Goal: Information Seeking & Learning: Learn about a topic

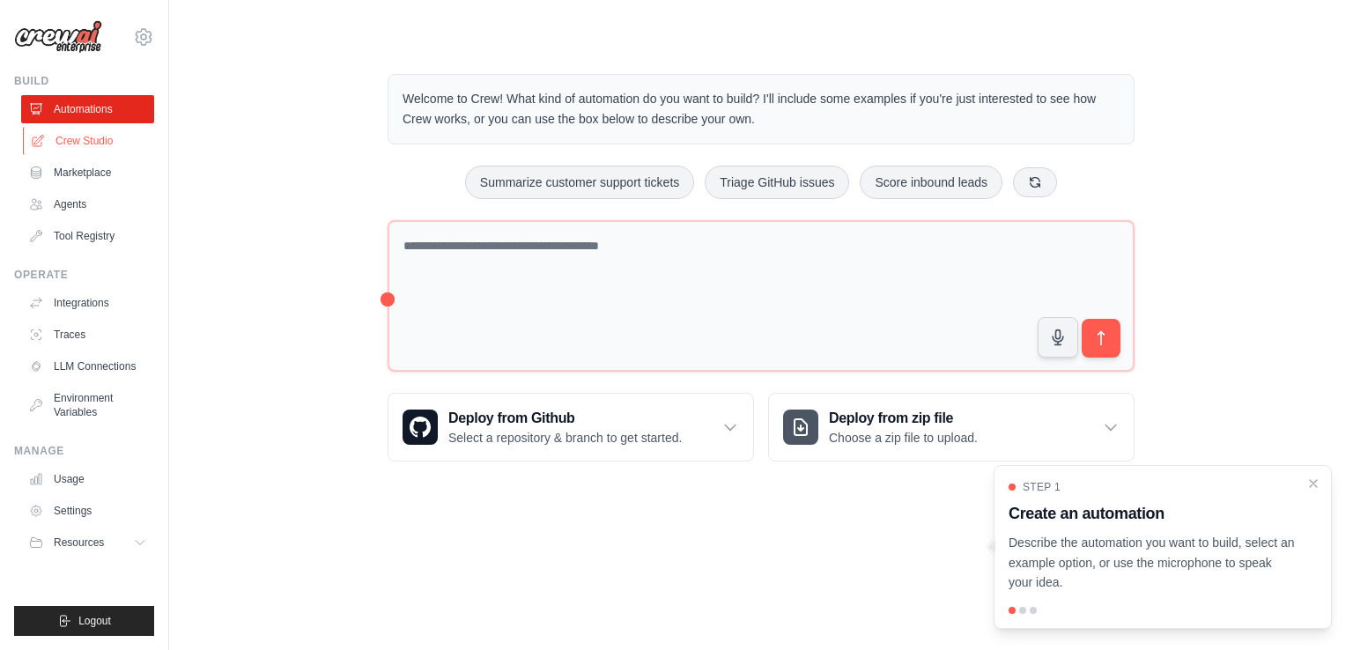
click at [68, 144] on link "Crew Studio" at bounding box center [89, 141] width 133 height 28
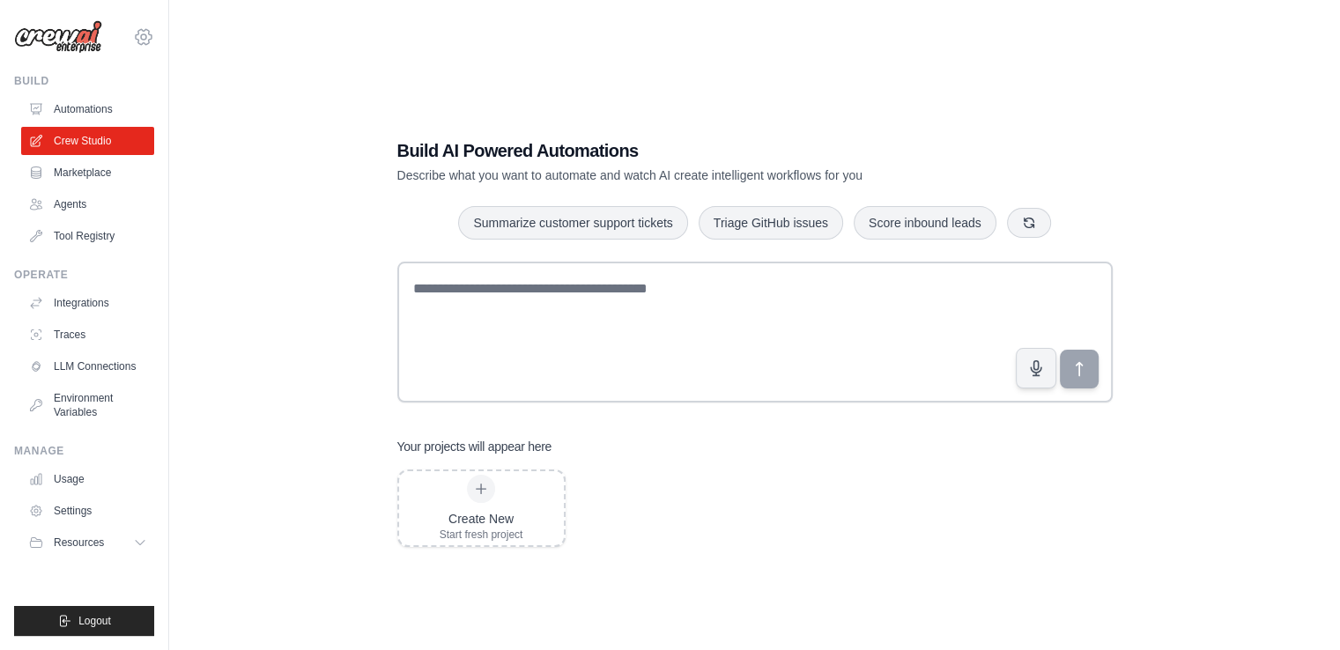
click at [139, 33] on icon at bounding box center [143, 36] width 21 height 21
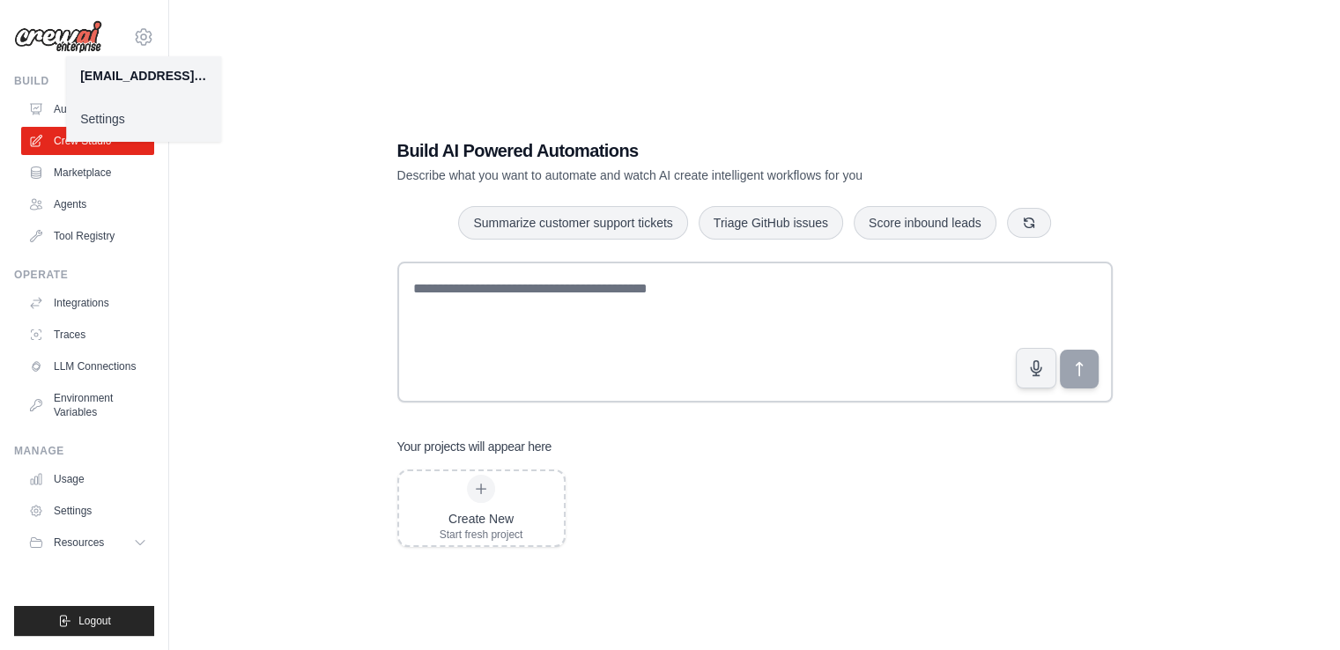
click at [324, 90] on div "Build AI Powered Automations Describe what you want to automate and watch AI cr…" at bounding box center [754, 343] width 1115 height 650
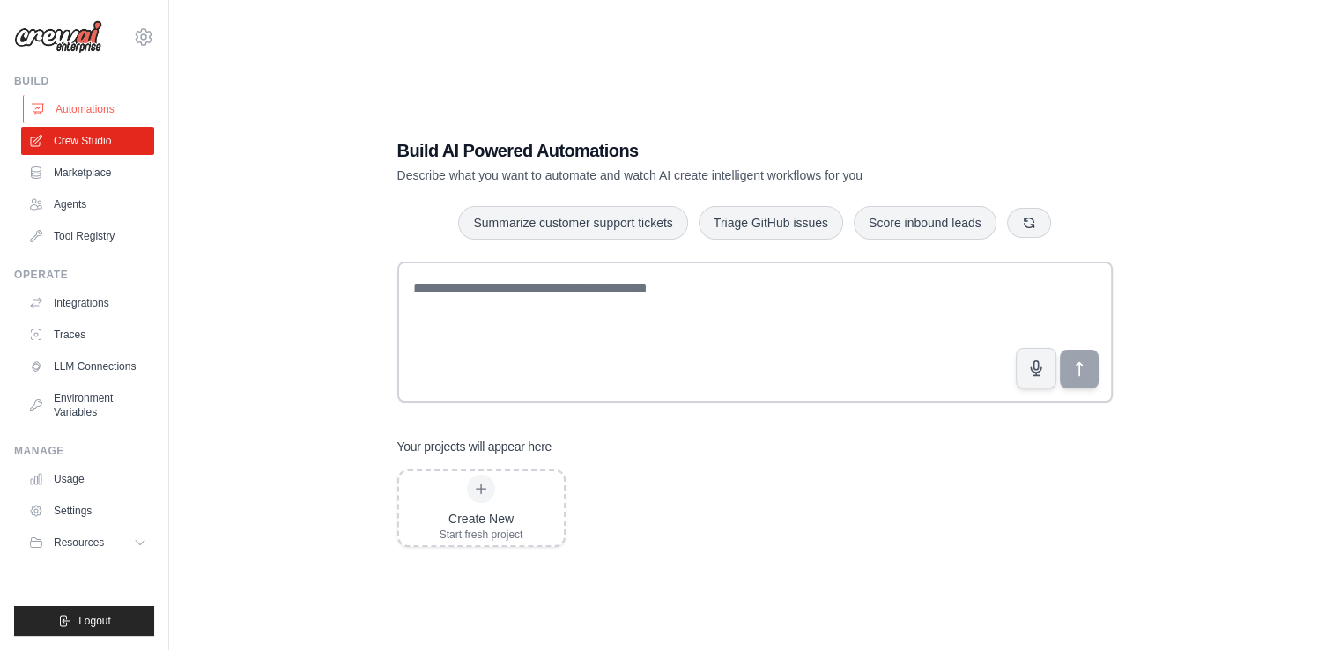
click at [102, 110] on link "Automations" at bounding box center [89, 109] width 133 height 28
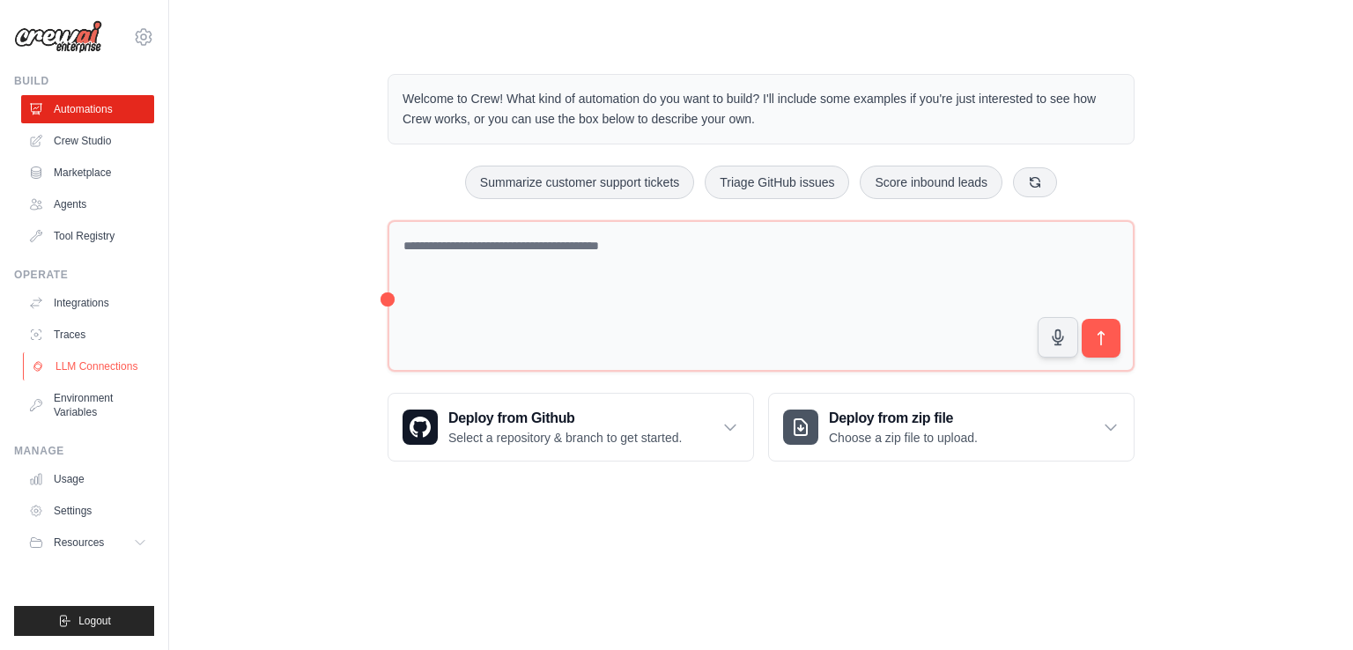
click at [104, 365] on link "LLM Connections" at bounding box center [89, 366] width 133 height 28
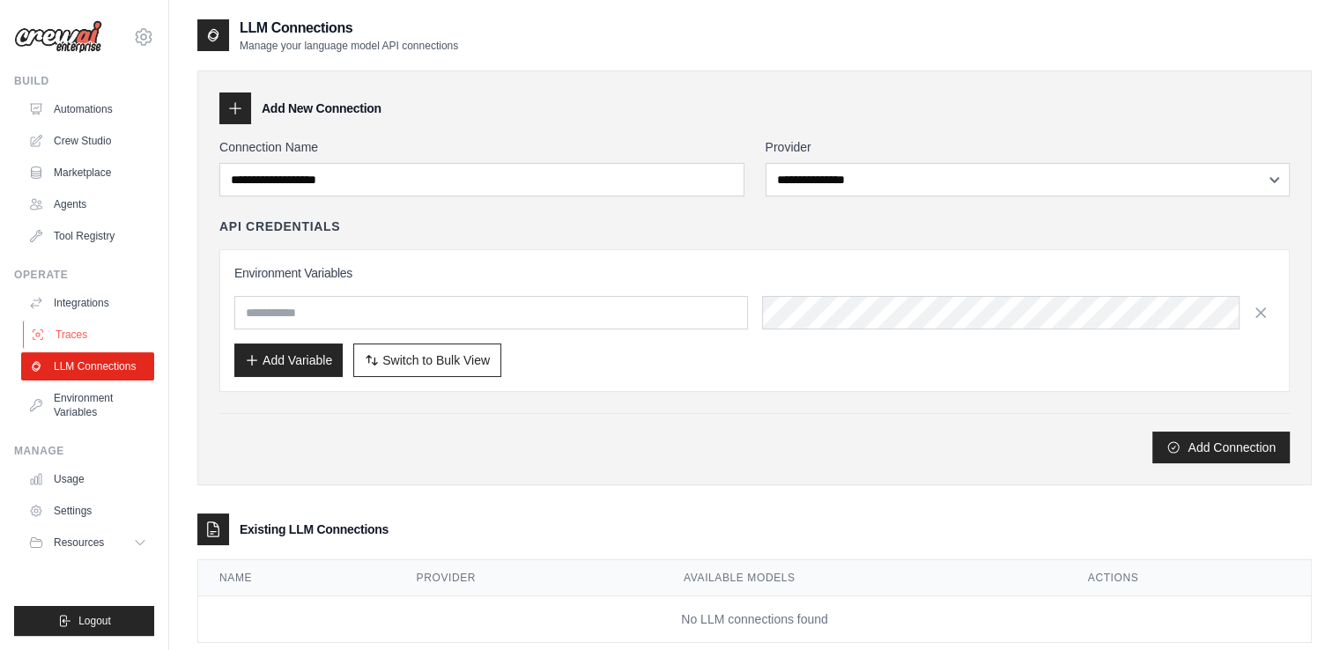
click at [87, 329] on link "Traces" at bounding box center [89, 335] width 133 height 28
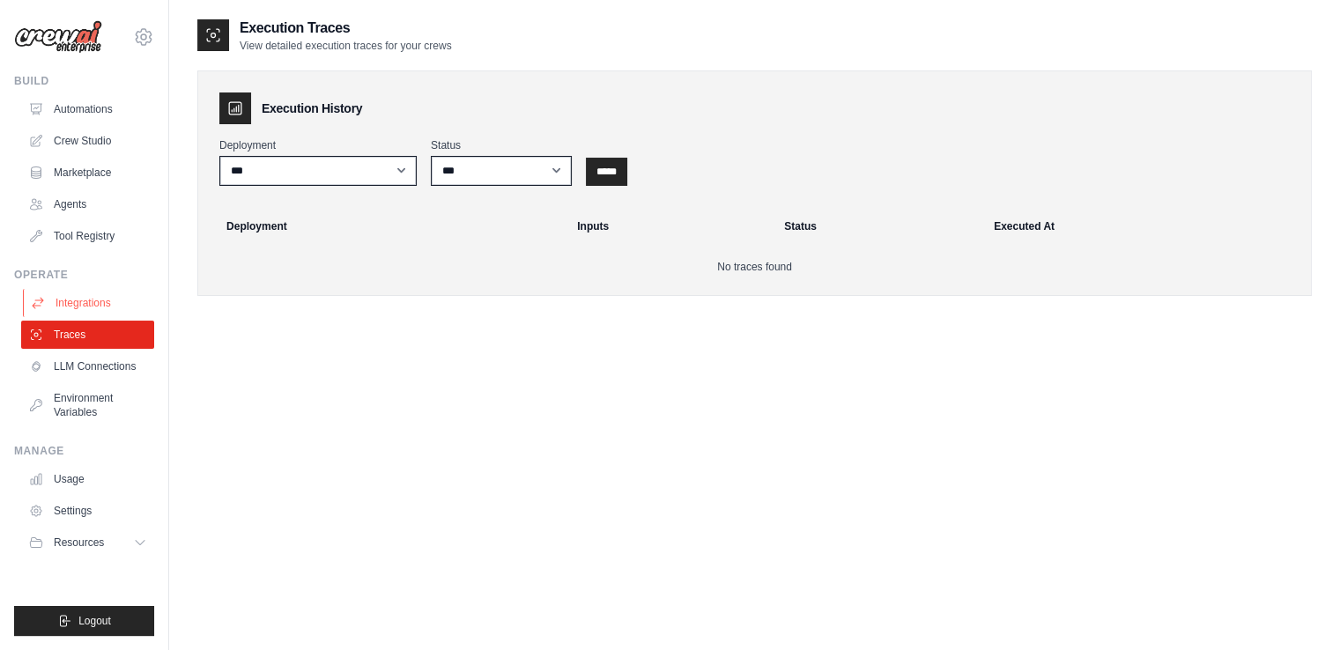
click at [77, 294] on link "Integrations" at bounding box center [89, 303] width 133 height 28
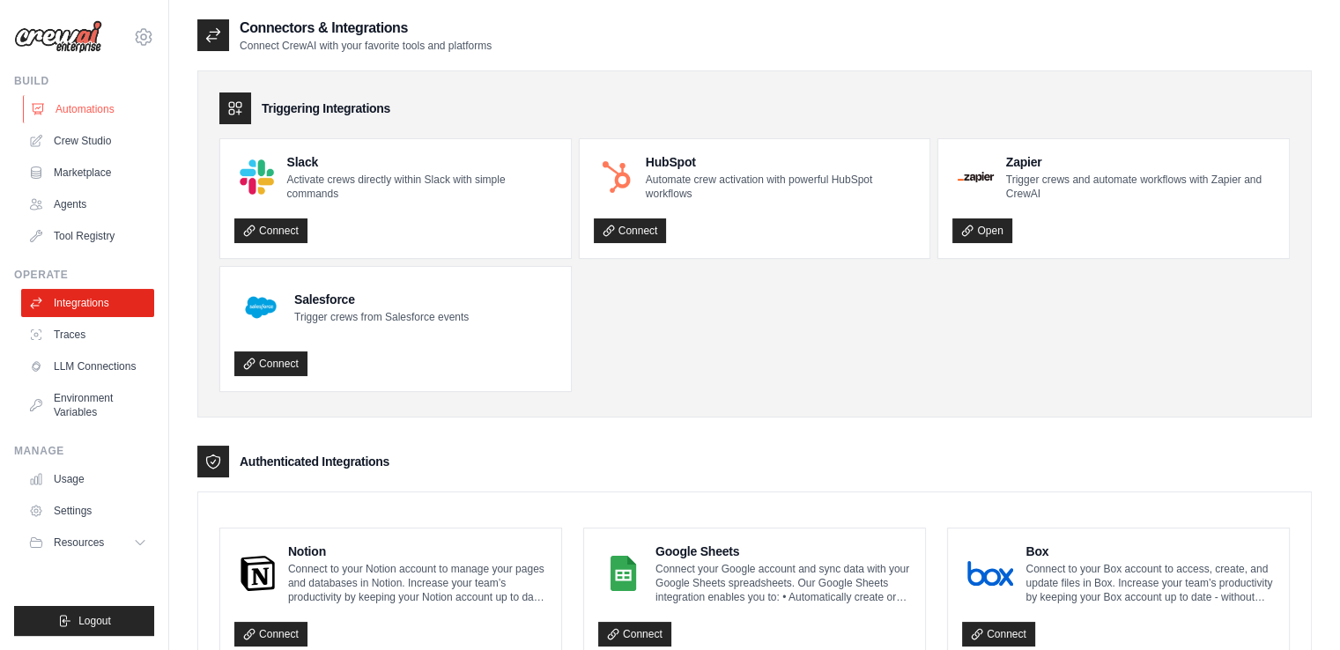
click at [61, 107] on link "Automations" at bounding box center [89, 109] width 133 height 28
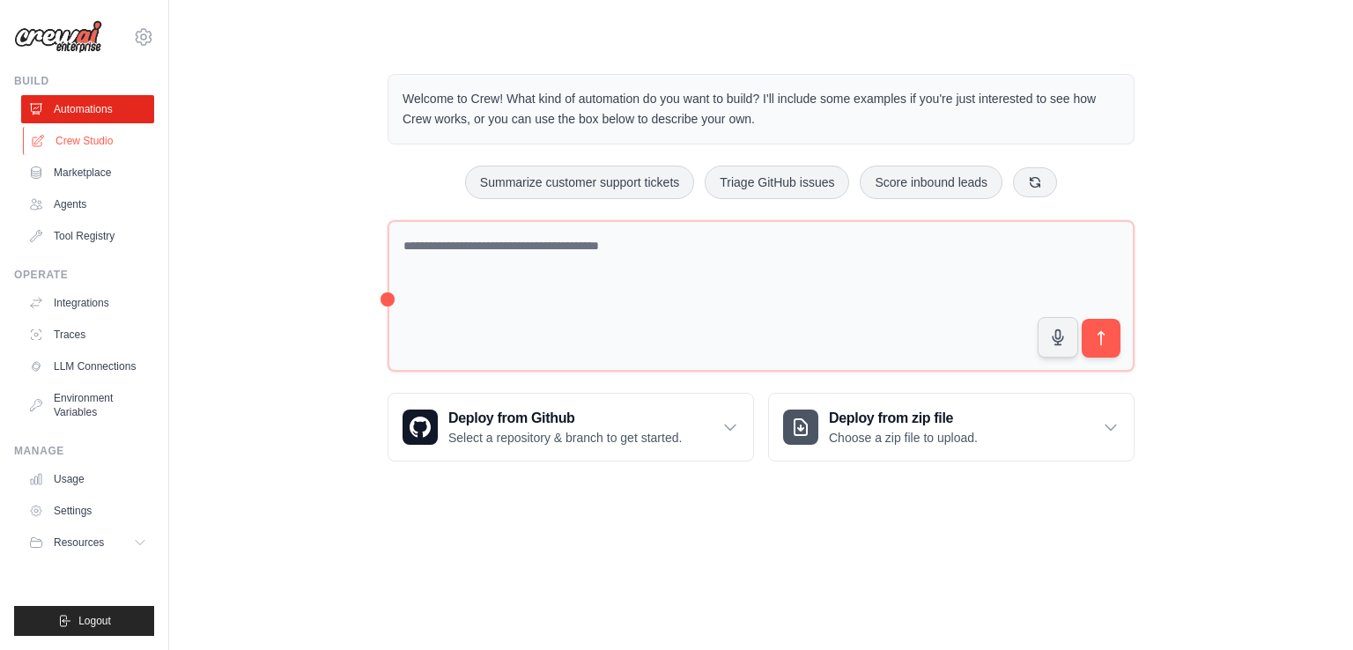
click at [103, 151] on link "Crew Studio" at bounding box center [89, 141] width 133 height 28
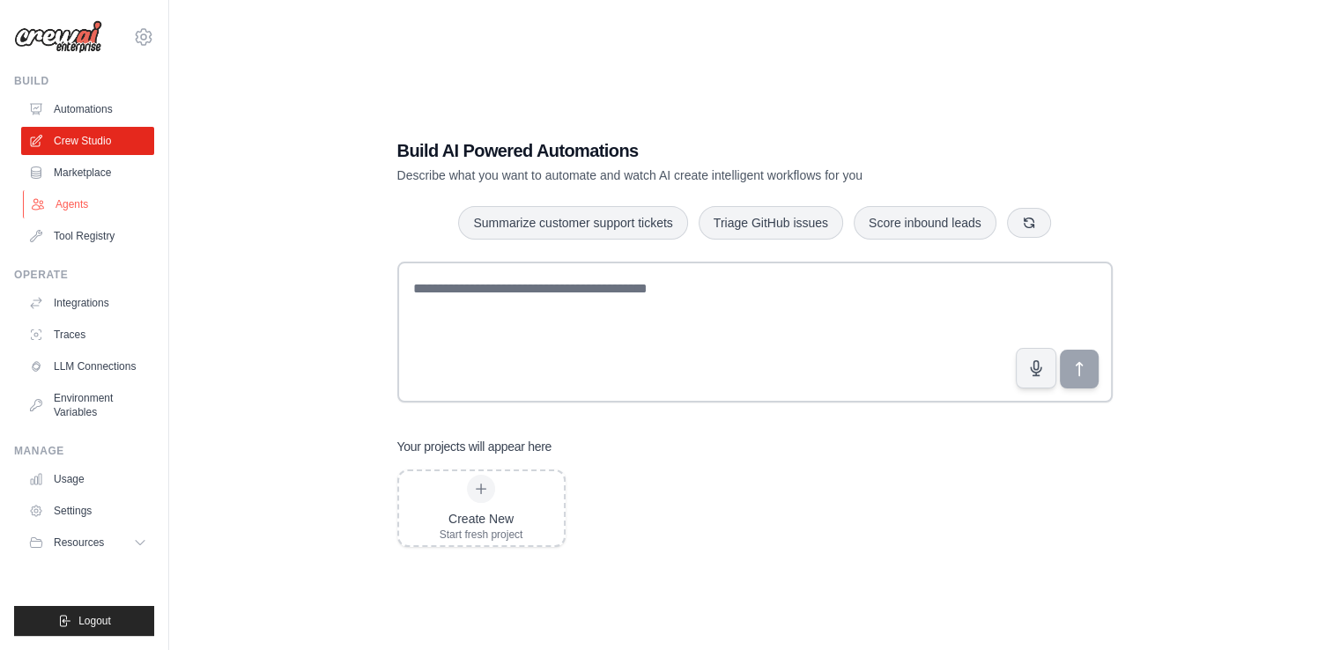
click at [79, 201] on link "Agents" at bounding box center [89, 204] width 133 height 28
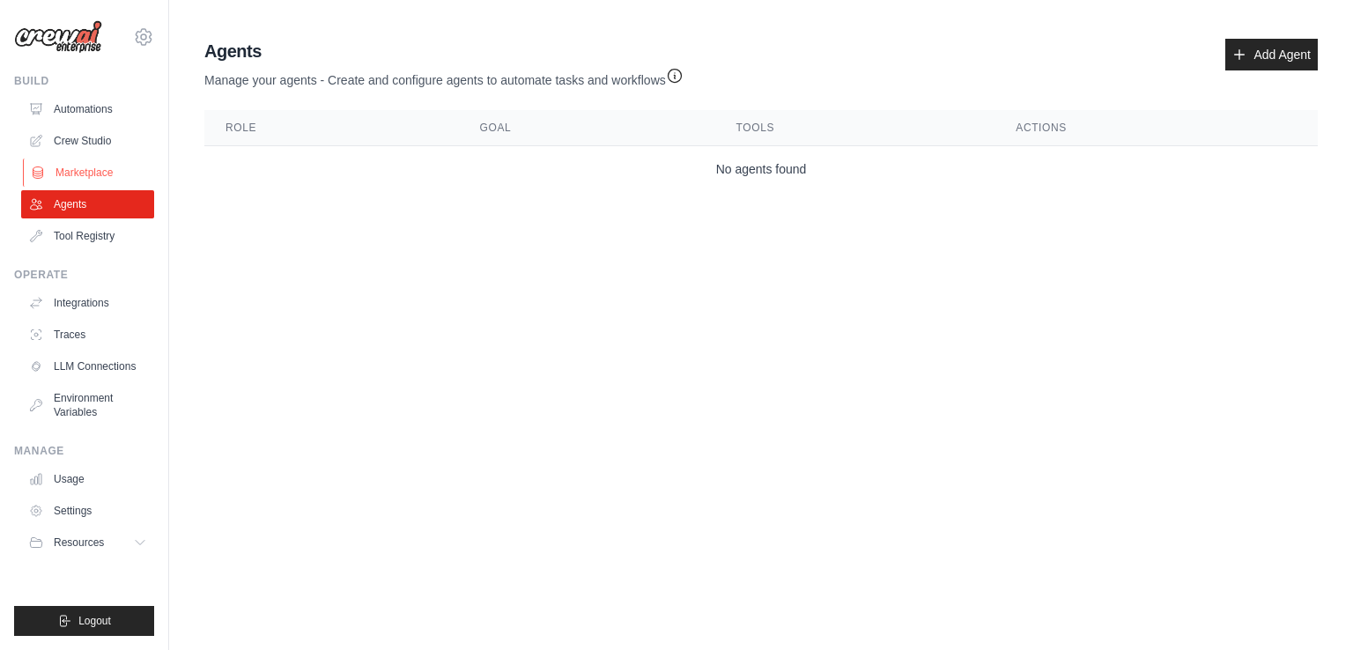
click at [99, 166] on link "Marketplace" at bounding box center [89, 173] width 133 height 28
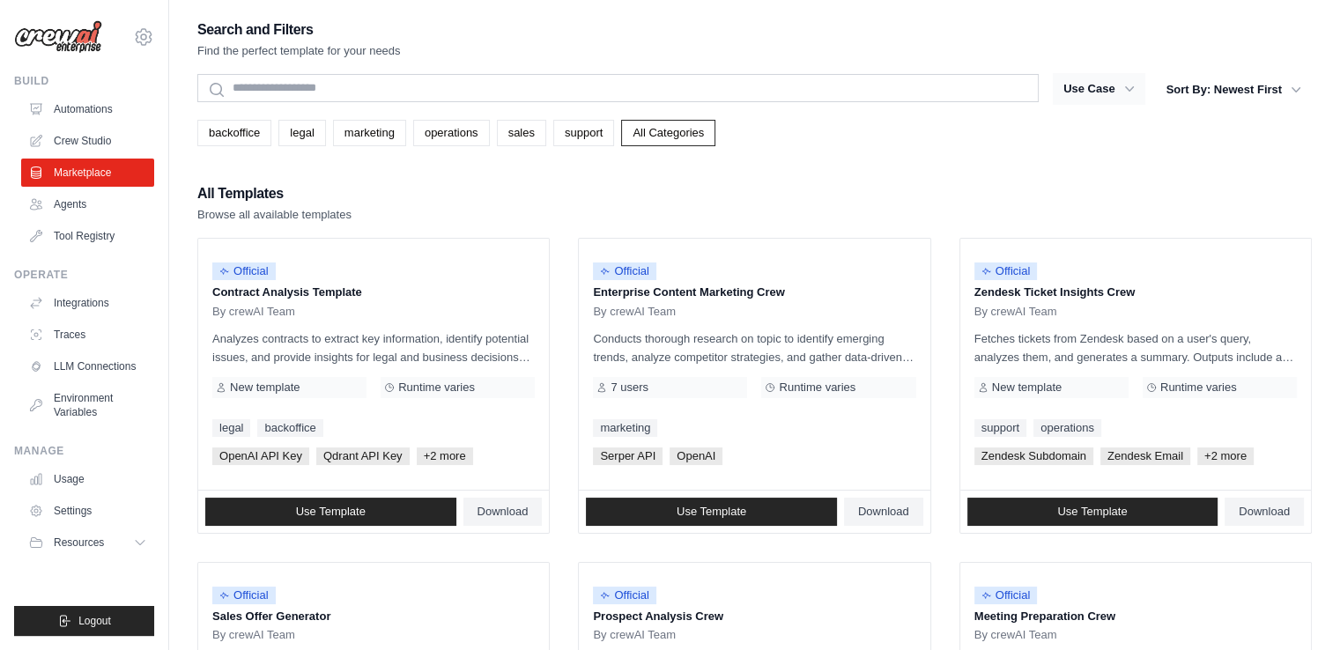
click at [1077, 80] on button "Use Case" at bounding box center [1099, 89] width 93 height 32
click at [1091, 89] on button "Use Case" at bounding box center [1099, 89] width 93 height 32
click at [1201, 86] on button "Sort By: Newest First" at bounding box center [1234, 89] width 156 height 32
click at [1291, 85] on icon "button" at bounding box center [1296, 89] width 18 height 18
click at [434, 102] on div "Search" at bounding box center [617, 90] width 841 height 32
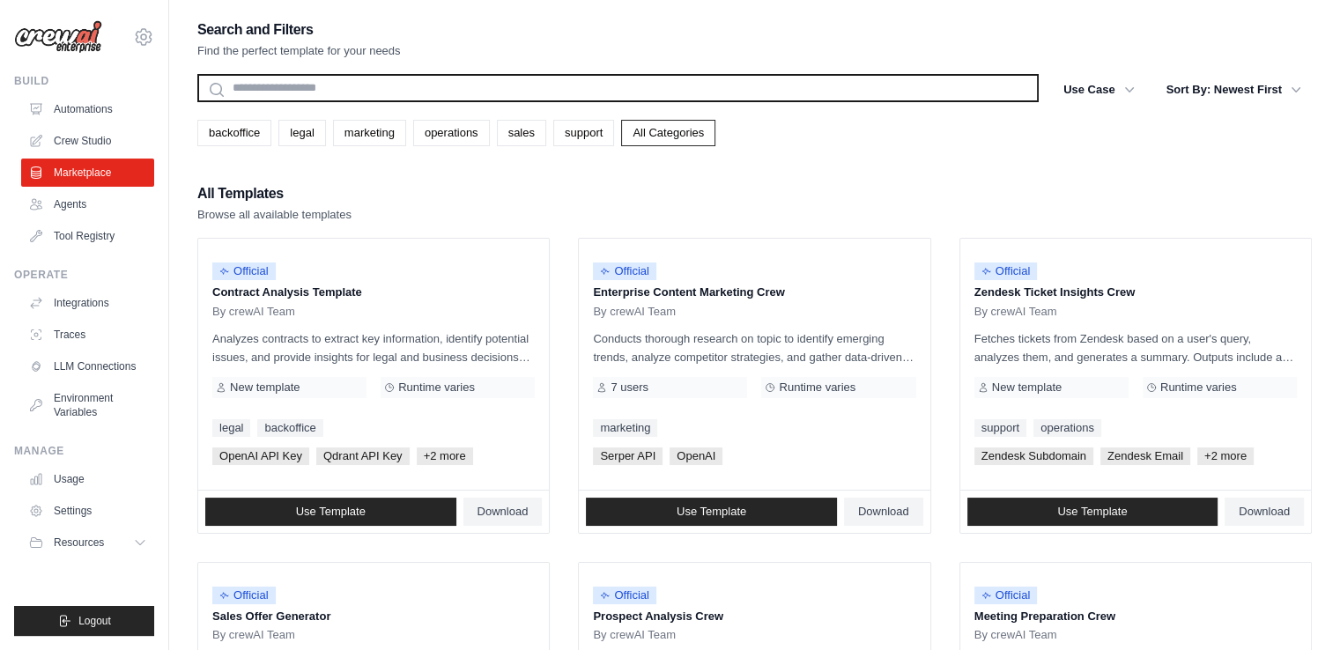
click at [247, 89] on input "text" at bounding box center [617, 88] width 841 height 28
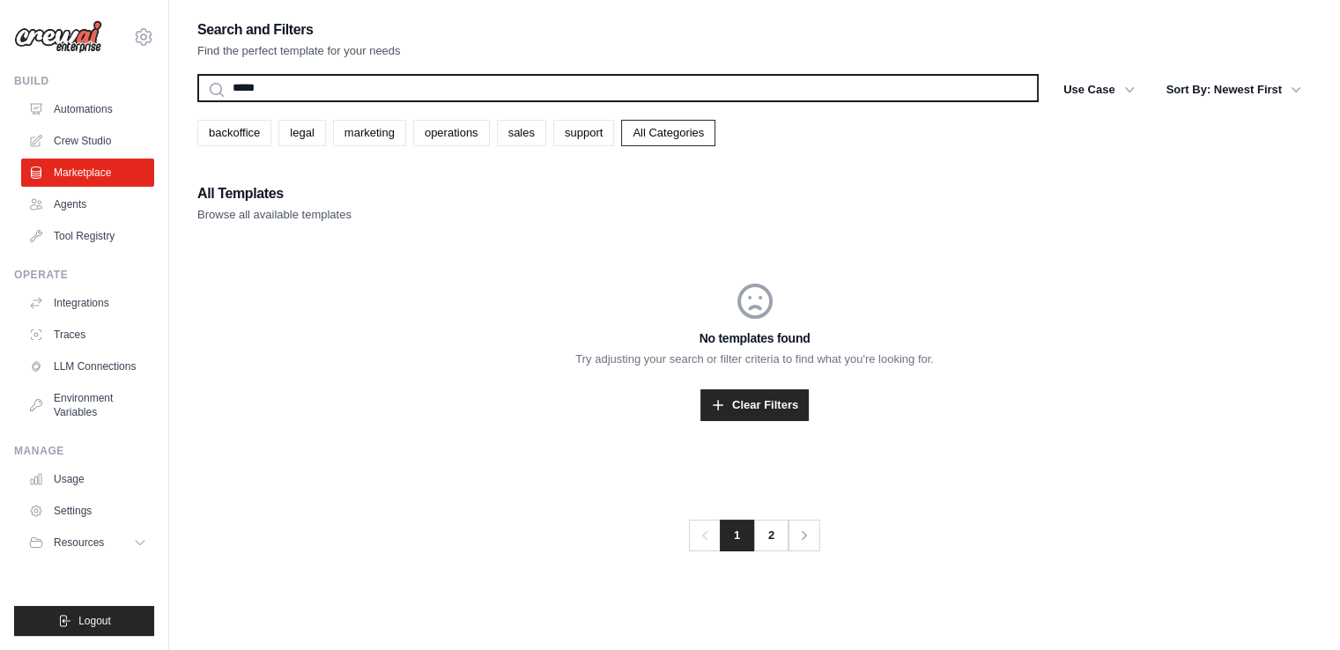
type input "*****"
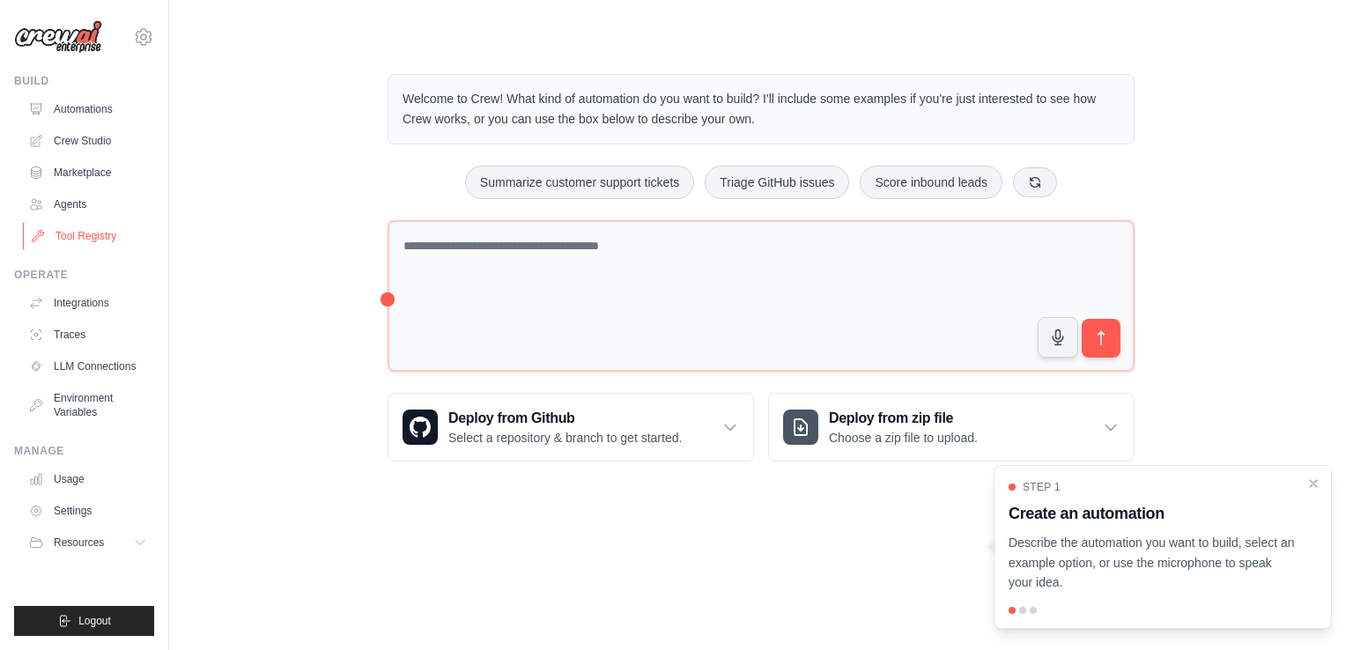
click at [53, 237] on link "Tool Registry" at bounding box center [89, 236] width 133 height 28
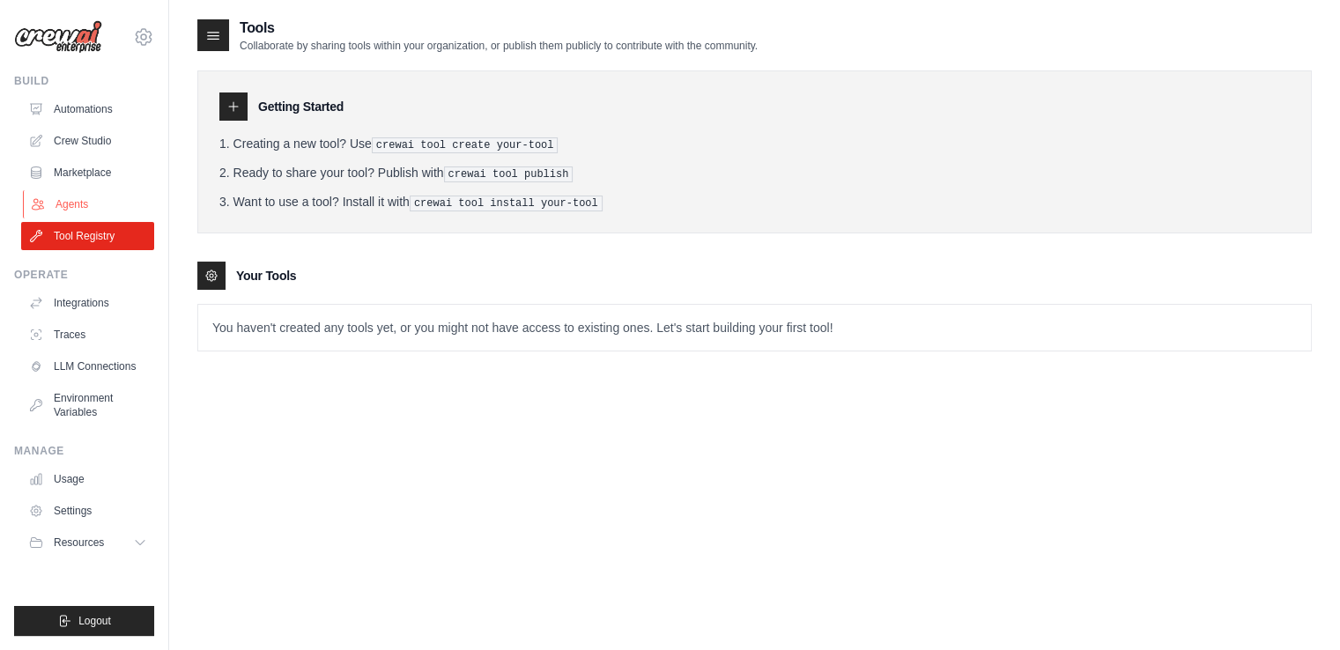
click at [57, 215] on link "Agents" at bounding box center [89, 204] width 133 height 28
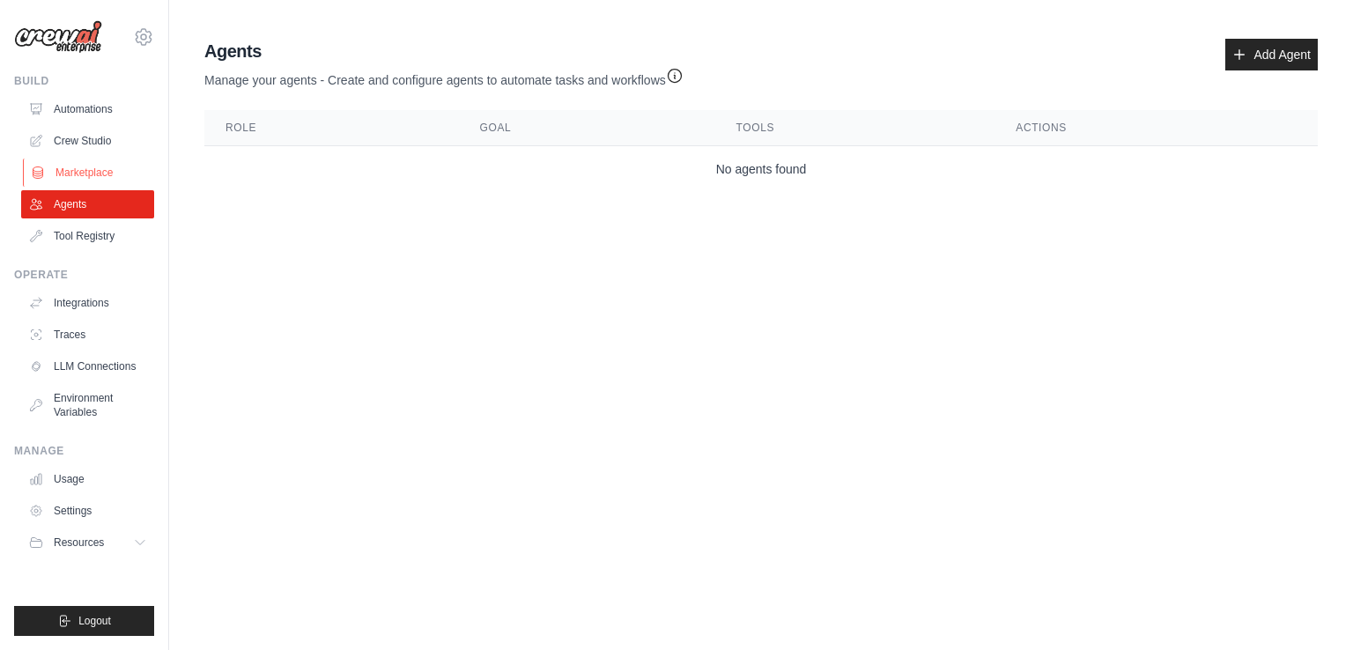
click at [57, 182] on link "Marketplace" at bounding box center [89, 173] width 133 height 28
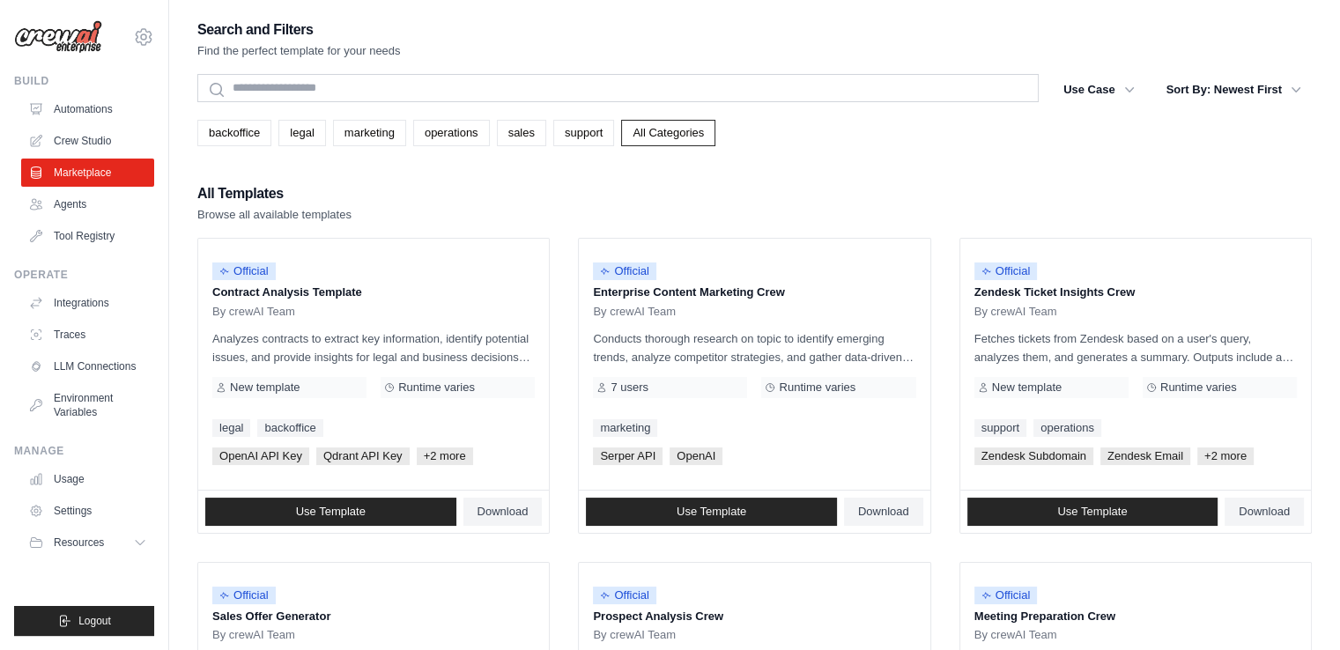
click at [65, 93] on div "Build Automations Crew Studio Marketplace Agents" at bounding box center [84, 162] width 140 height 176
click at [70, 28] on img at bounding box center [58, 36] width 88 height 33
click at [141, 32] on icon at bounding box center [143, 36] width 21 height 21
click at [122, 109] on link "Settings" at bounding box center [143, 119] width 155 height 32
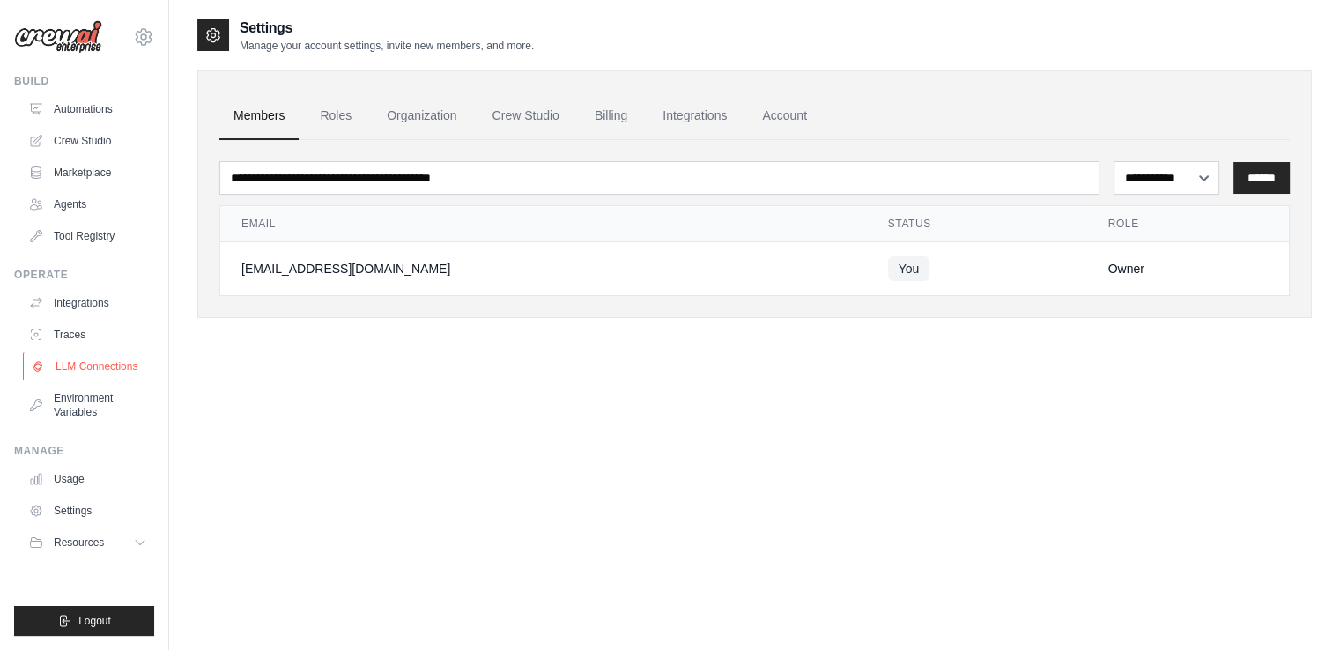
click at [88, 359] on link "LLM Connections" at bounding box center [89, 366] width 133 height 28
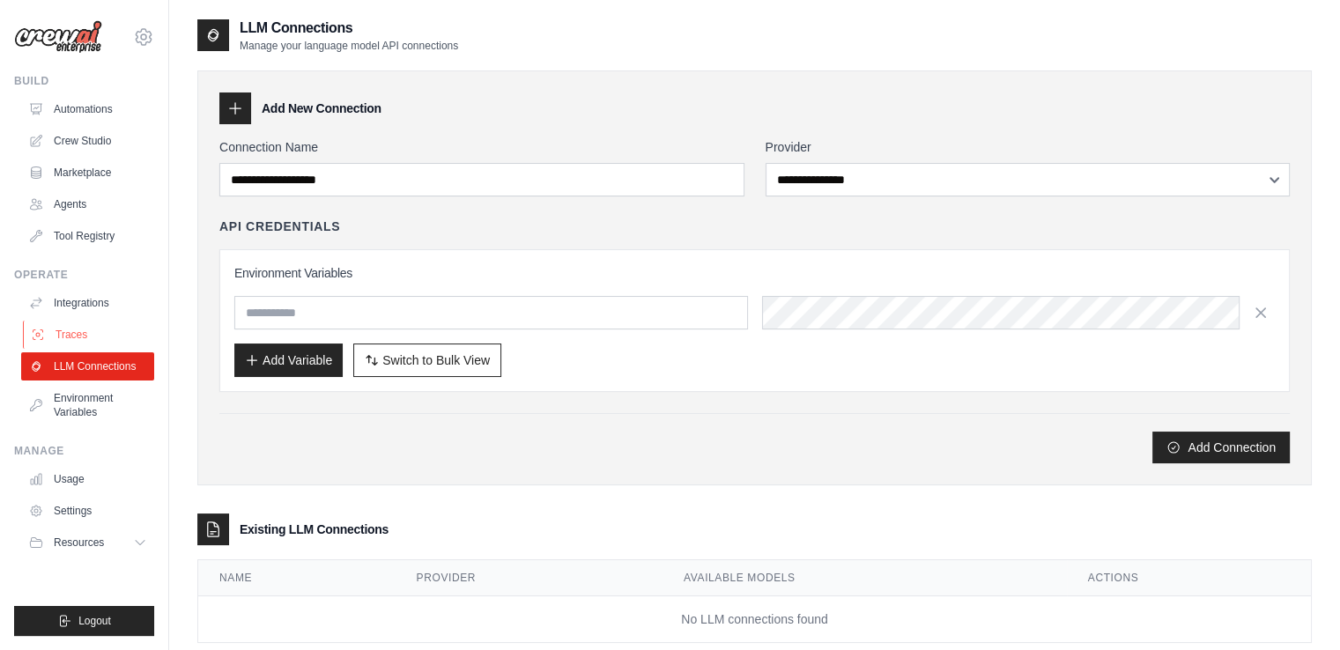
click at [70, 340] on link "Traces" at bounding box center [89, 335] width 133 height 28
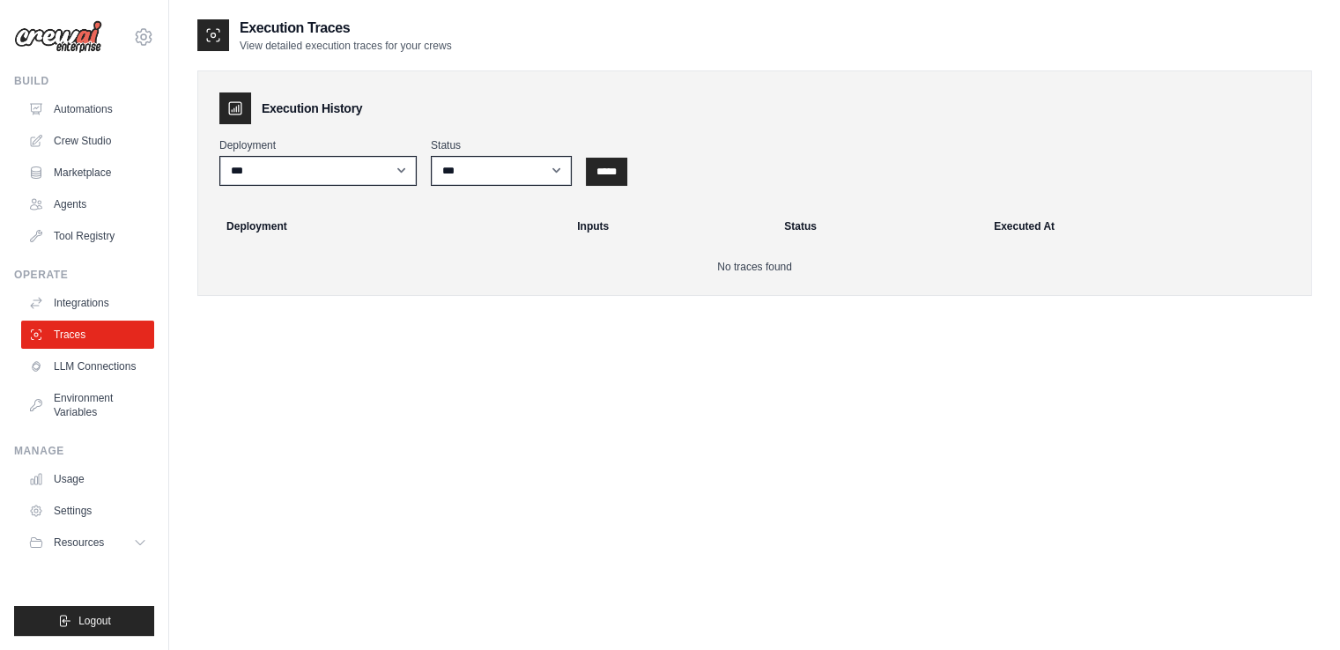
click at [320, 188] on div "Execution History Deployment *** Status *** ********* ******* ***** ***** Deplo…" at bounding box center [754, 183] width 1115 height 226
click at [322, 184] on select "***" at bounding box center [317, 171] width 197 height 30
click at [426, 183] on div "Deployment *** Status *** ********* ******* ***** *****" at bounding box center [754, 162] width 1070 height 48
click at [433, 178] on select "*** ********* ******* *****" at bounding box center [501, 171] width 141 height 30
click at [331, 213] on th "Deployment" at bounding box center [385, 226] width 361 height 39
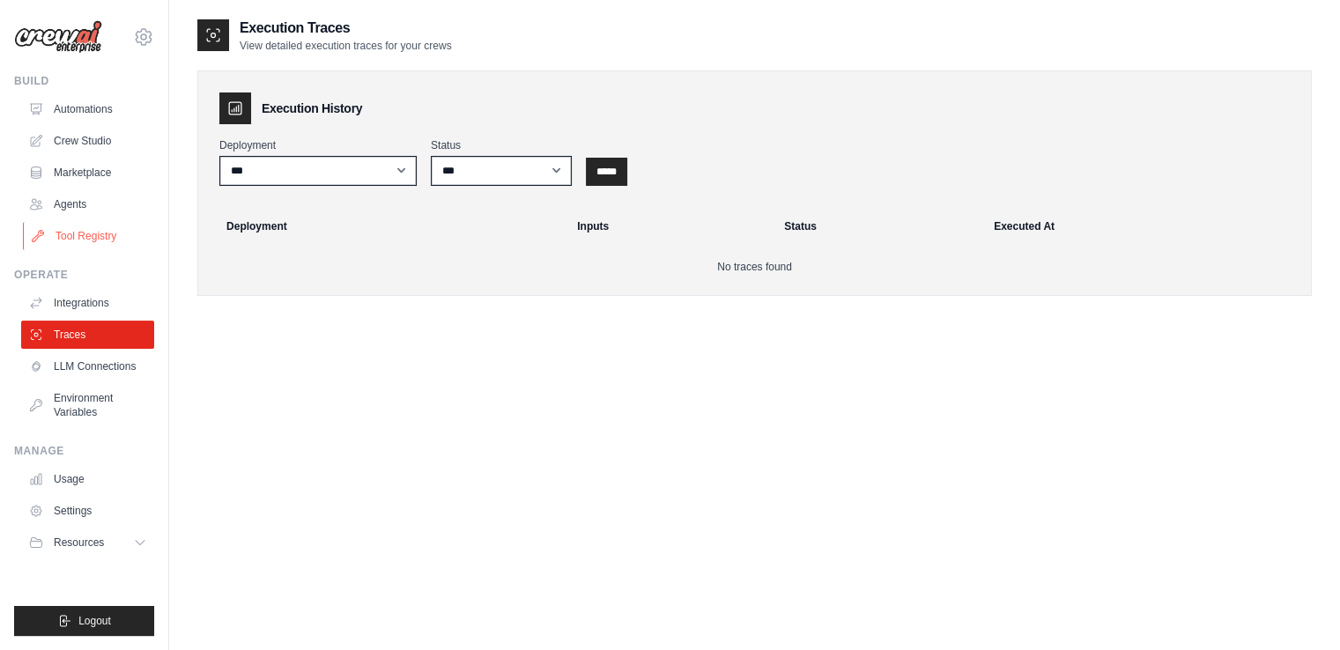
click at [61, 233] on link "Tool Registry" at bounding box center [89, 236] width 133 height 28
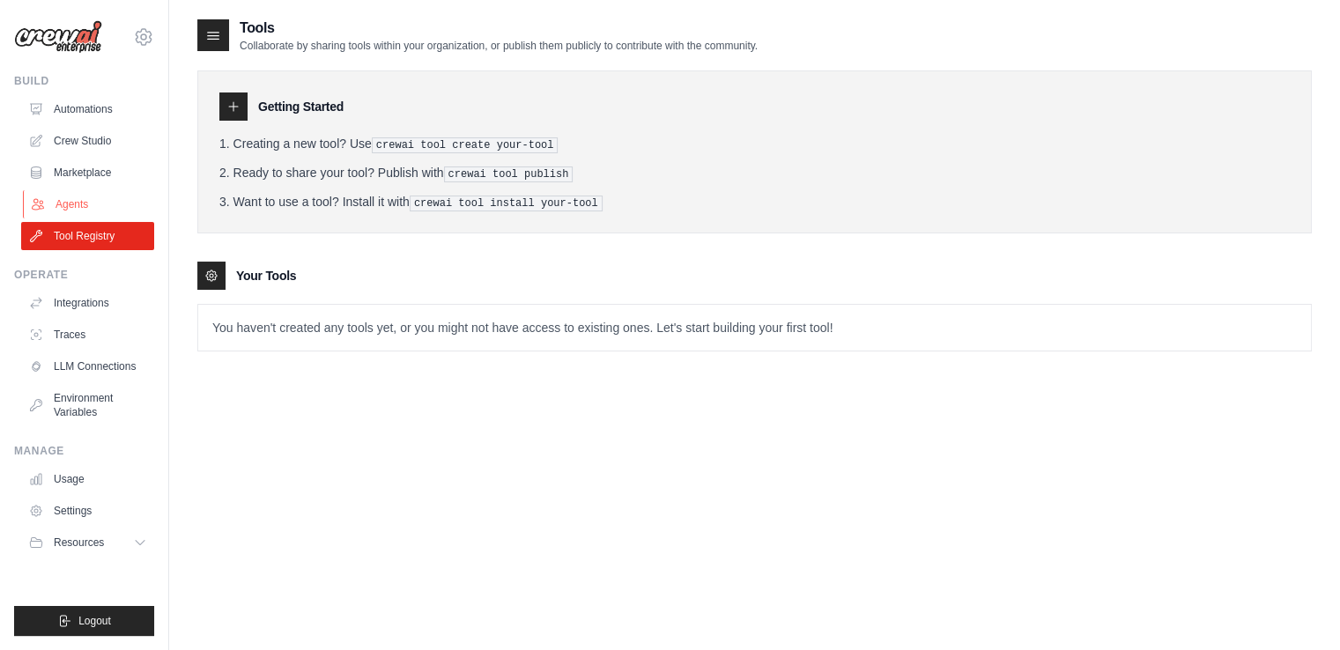
click at [78, 207] on link "Agents" at bounding box center [89, 204] width 133 height 28
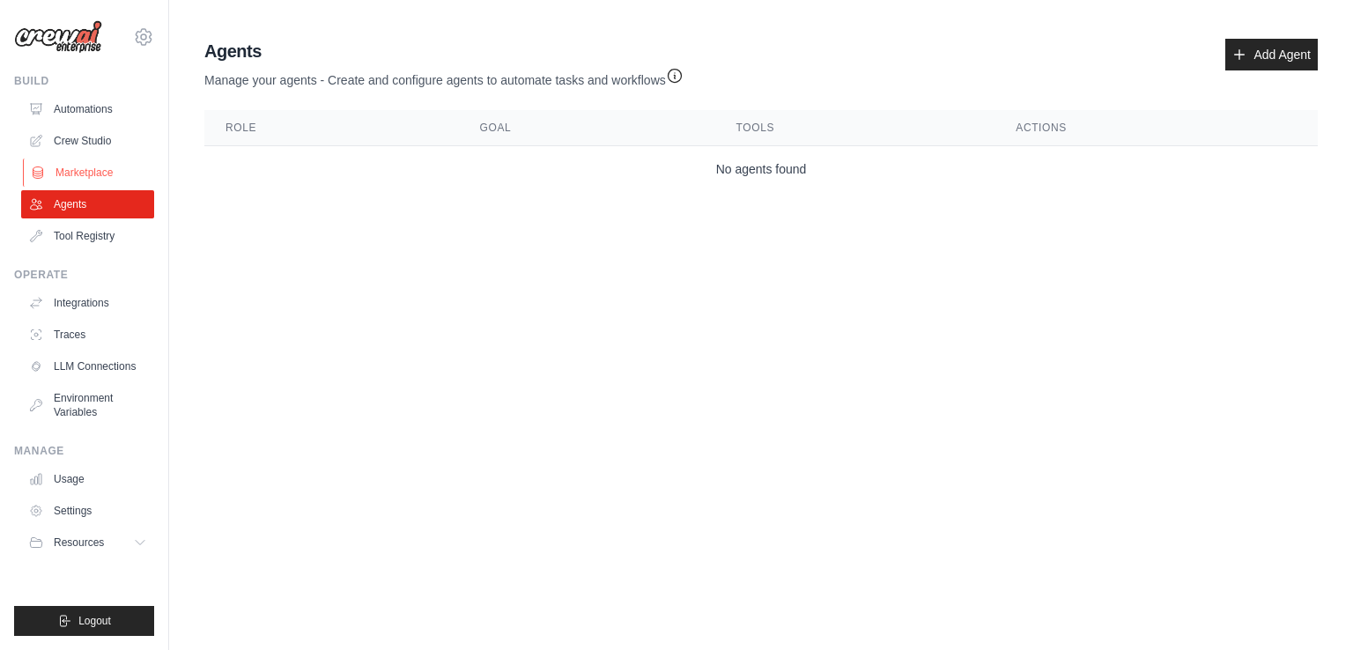
click at [85, 183] on link "Marketplace" at bounding box center [89, 173] width 133 height 28
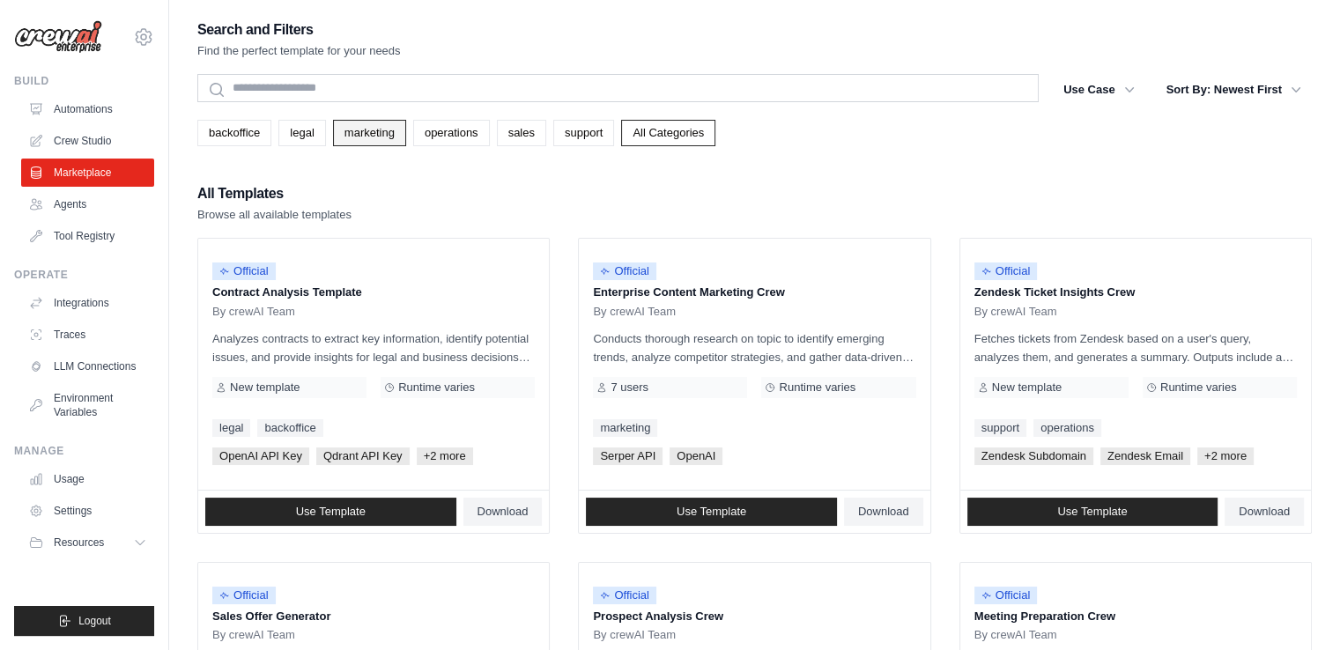
click at [390, 134] on link "marketing" at bounding box center [369, 133] width 73 height 26
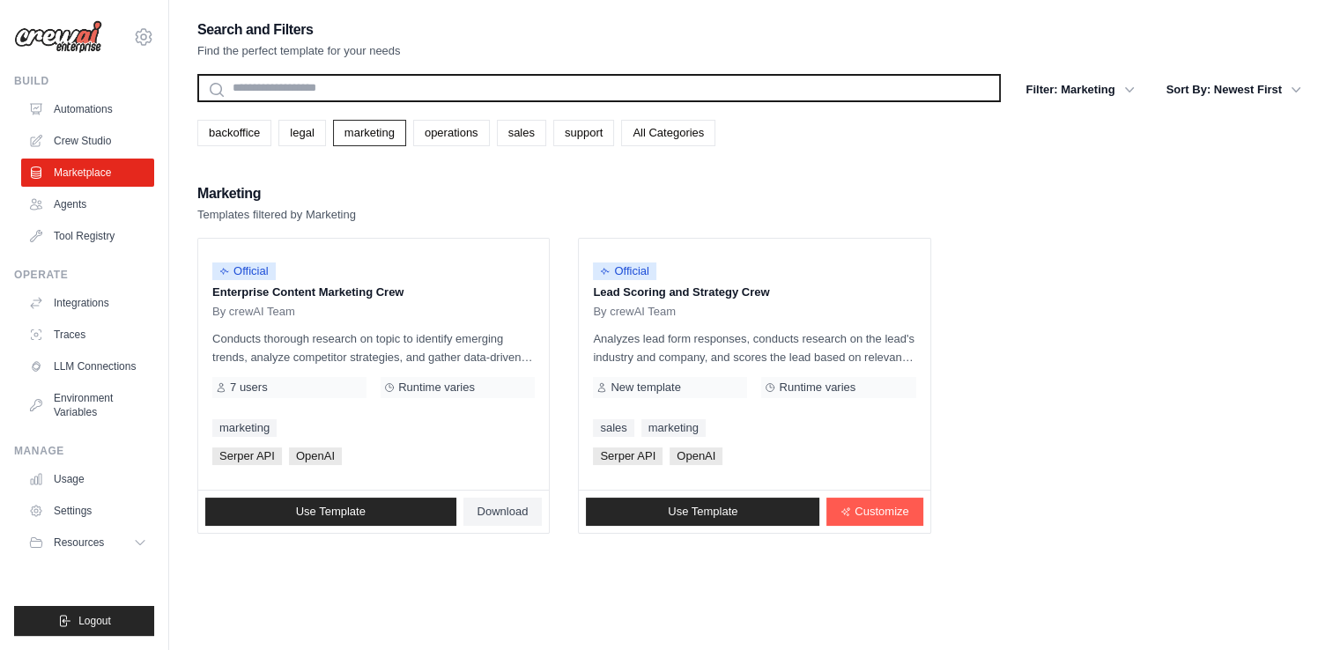
click at [285, 85] on input "text" at bounding box center [599, 88] width 804 height 28
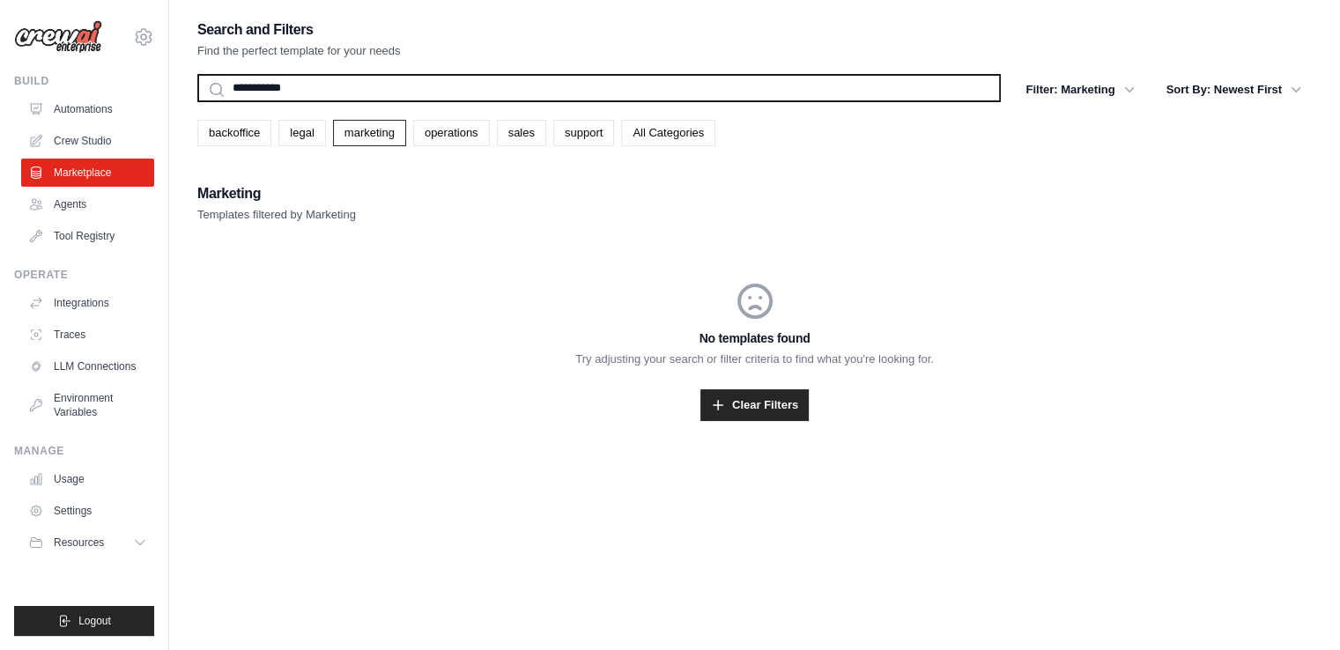
type input "**********"
click at [196, 101] on button "Search" at bounding box center [196, 101] width 1 height 1
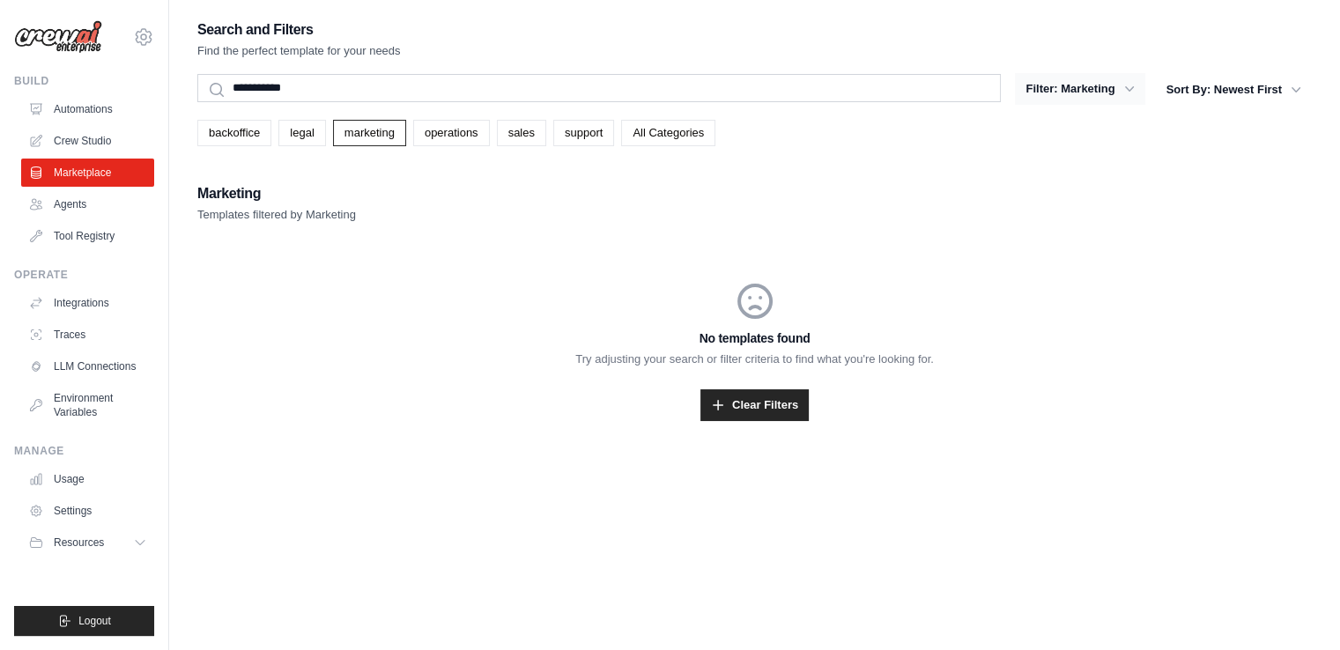
click at [1121, 89] on icon "button" at bounding box center [1130, 89] width 18 height 18
click at [1127, 87] on icon "button" at bounding box center [1130, 89] width 18 height 18
click at [353, 138] on link "marketing" at bounding box center [369, 133] width 73 height 26
click at [642, 126] on link "All Categories" at bounding box center [668, 133] width 94 height 26
click at [668, 124] on link "All Categories" at bounding box center [668, 133] width 94 height 26
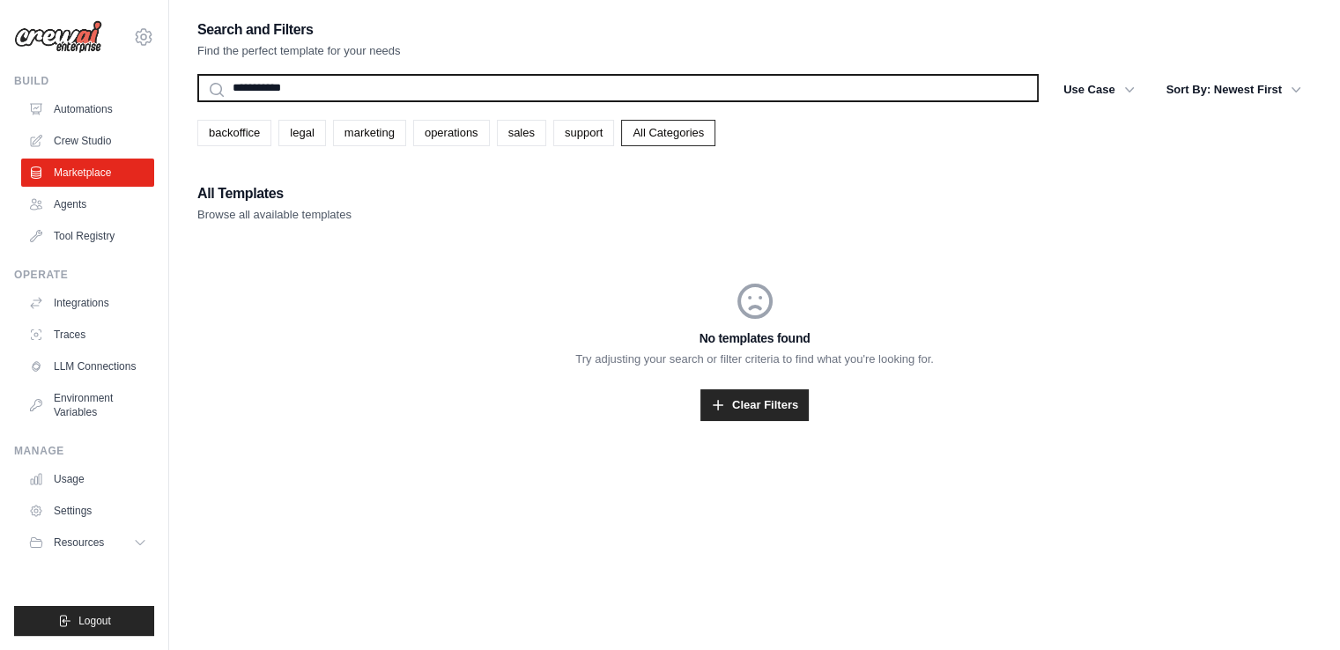
click at [216, 91] on input "**********" at bounding box center [617, 88] width 841 height 28
click at [309, 84] on input "**********" at bounding box center [617, 88] width 841 height 28
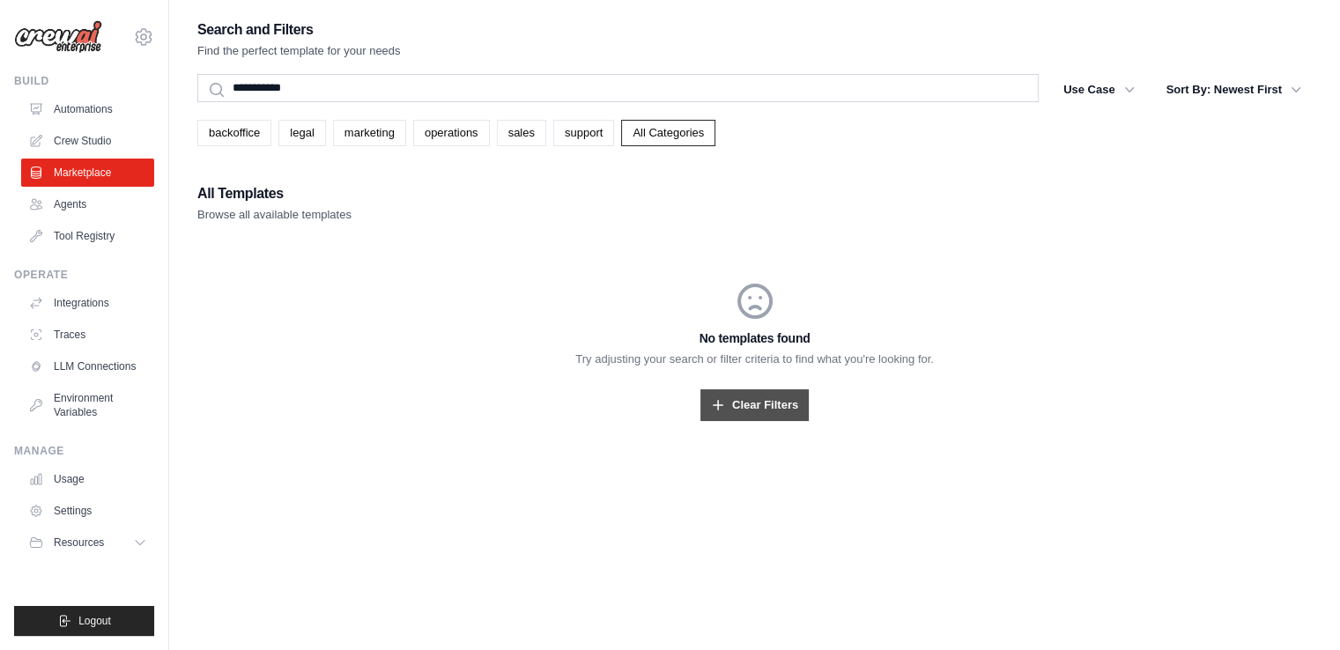
click at [734, 398] on link "Clear Filters" at bounding box center [754, 405] width 108 height 32
